Goal: Transaction & Acquisition: Purchase product/service

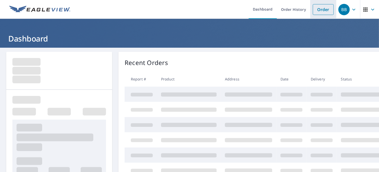
click at [320, 9] on link "Order" at bounding box center [323, 9] width 21 height 11
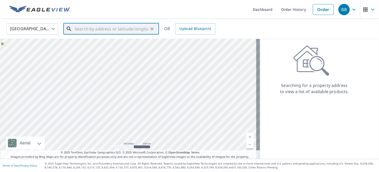
paste input "7793 [GEOGRAPHIC_DATA] [GEOGRAPHIC_DATA]"
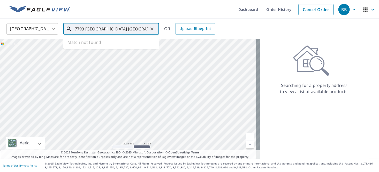
click at [119, 30] on input "7793 [GEOGRAPHIC_DATA] [GEOGRAPHIC_DATA]" at bounding box center [112, 29] width 74 height 14
drag, startPoint x: 119, startPoint y: 30, endPoint x: 150, endPoint y: 26, distance: 31.2
click at [150, 26] on div "7793 [GEOGRAPHIC_DATA] [GEOGRAPHIC_DATA] ​" at bounding box center [111, 28] width 96 height 11
click at [105, 44] on span "7793 Mirage Lake Cv" at bounding box center [114, 44] width 81 height 6
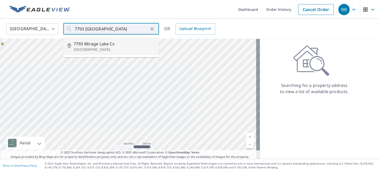
type input "[STREET_ADDRESS]"
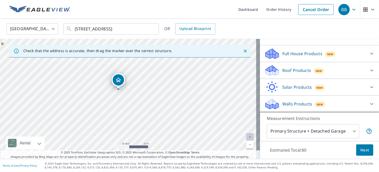
click at [294, 72] on p "Roof Products" at bounding box center [296, 70] width 29 height 6
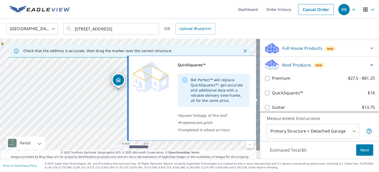
scroll to position [104, 0]
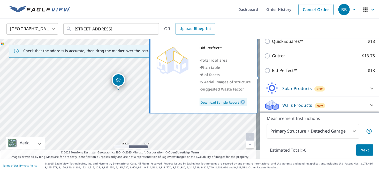
click at [275, 74] on p "Bid Perfect™" at bounding box center [284, 70] width 25 height 6
click at [272, 74] on input "Bid Perfect™ $18" at bounding box center [268, 71] width 8 height 6
checkbox input "true"
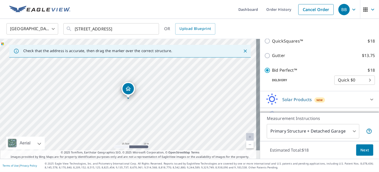
click at [362, 150] on span "Next" at bounding box center [364, 150] width 9 height 6
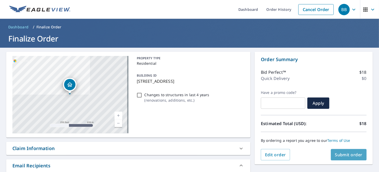
click at [344, 152] on span "Submit order" at bounding box center [349, 155] width 28 height 6
